Goal: Find specific page/section

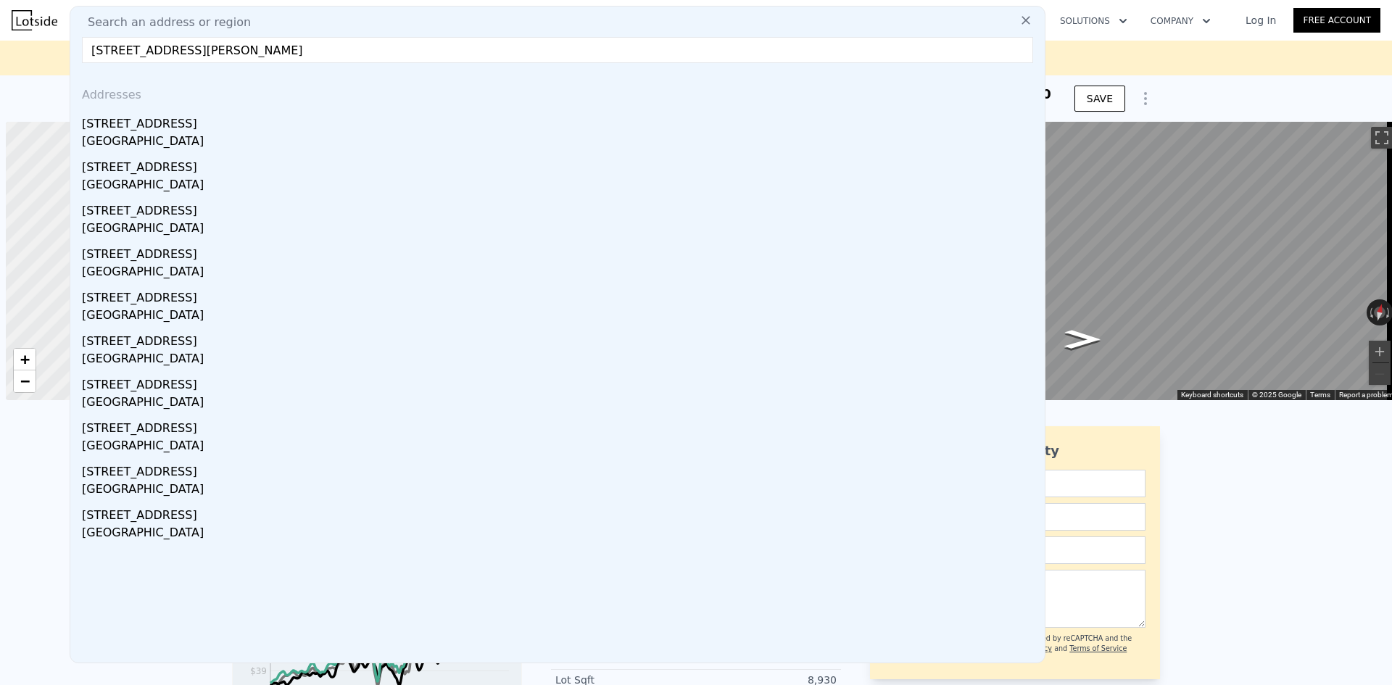
click at [241, 37] on input "[STREET_ADDRESS][PERSON_NAME]" at bounding box center [557, 50] width 951 height 26
click at [242, 45] on input "[STREET_ADDRESS][PERSON_NAME]" at bounding box center [557, 50] width 951 height 26
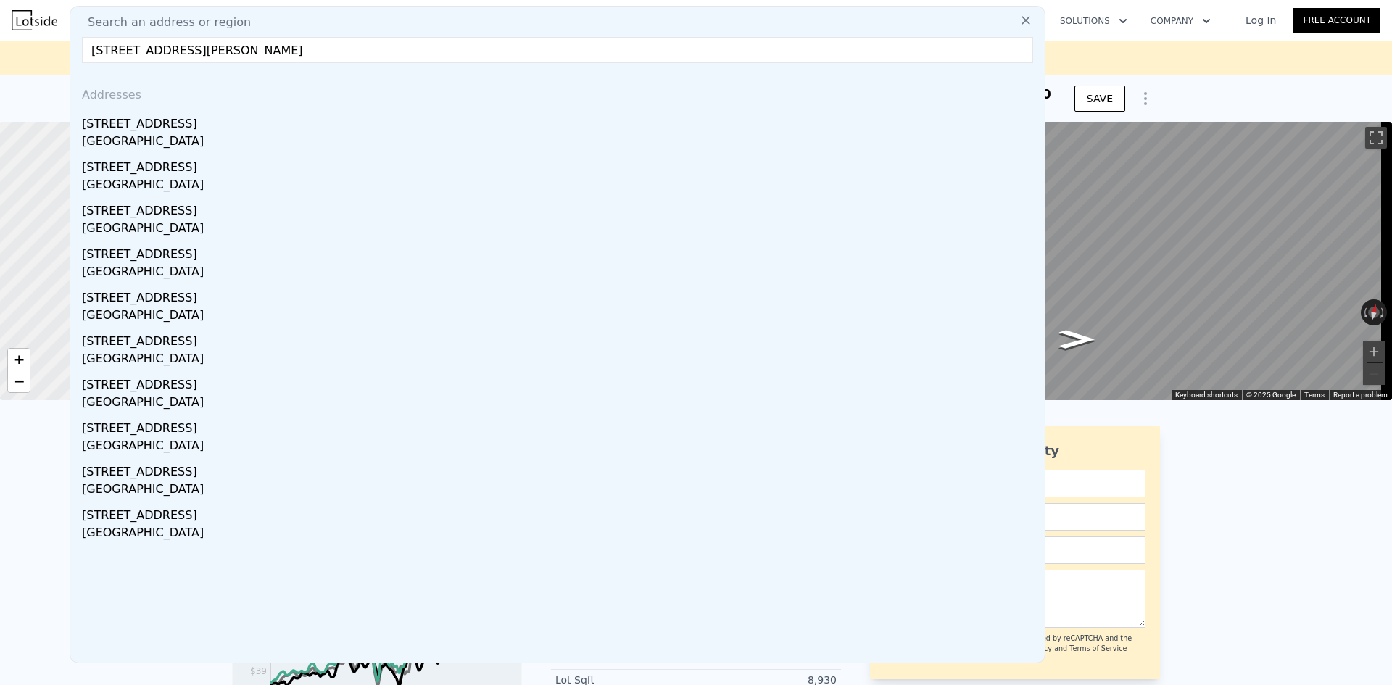
click at [242, 46] on input "[STREET_ADDRESS][PERSON_NAME]" at bounding box center [557, 50] width 951 height 26
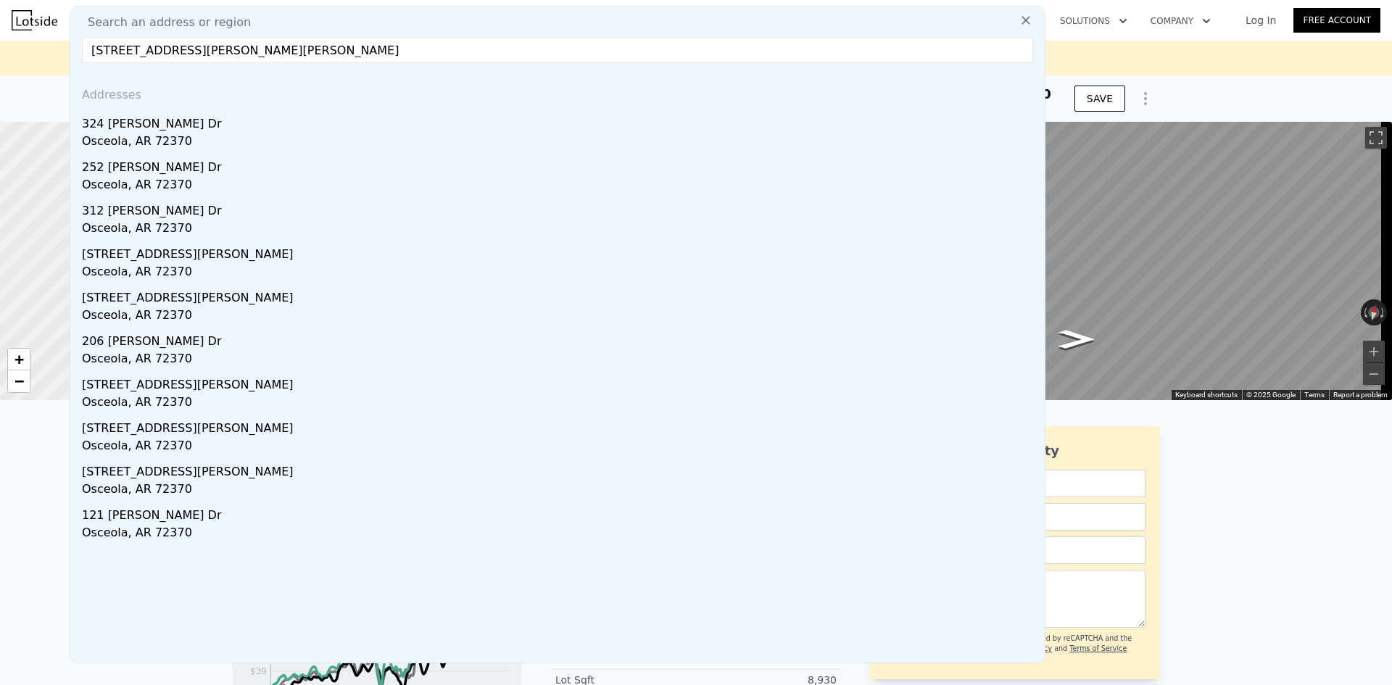
click at [349, 47] on input "[STREET_ADDRESS][PERSON_NAME][PERSON_NAME]" at bounding box center [557, 50] width 951 height 26
paste input "[STREET_ADDRESS][PERSON_NAME]"
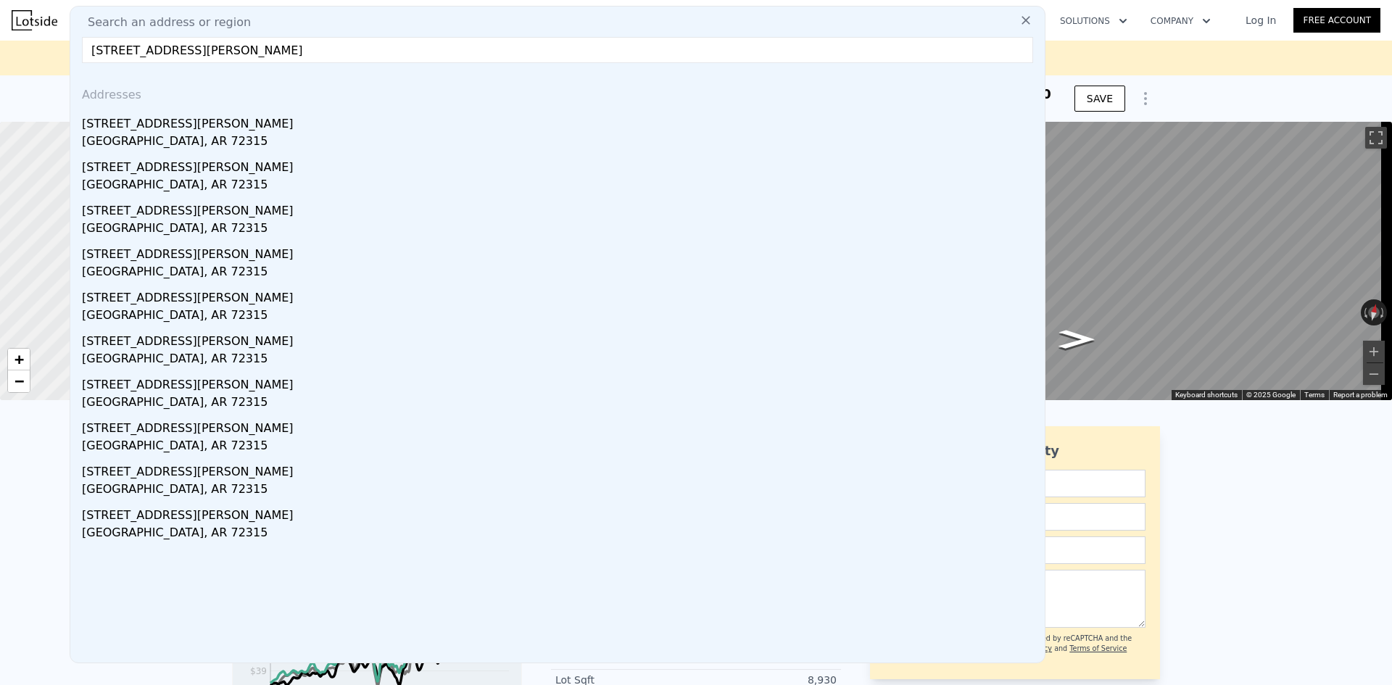
type input "[STREET_ADDRESS][PERSON_NAME]"
